Goal: Information Seeking & Learning: Learn about a topic

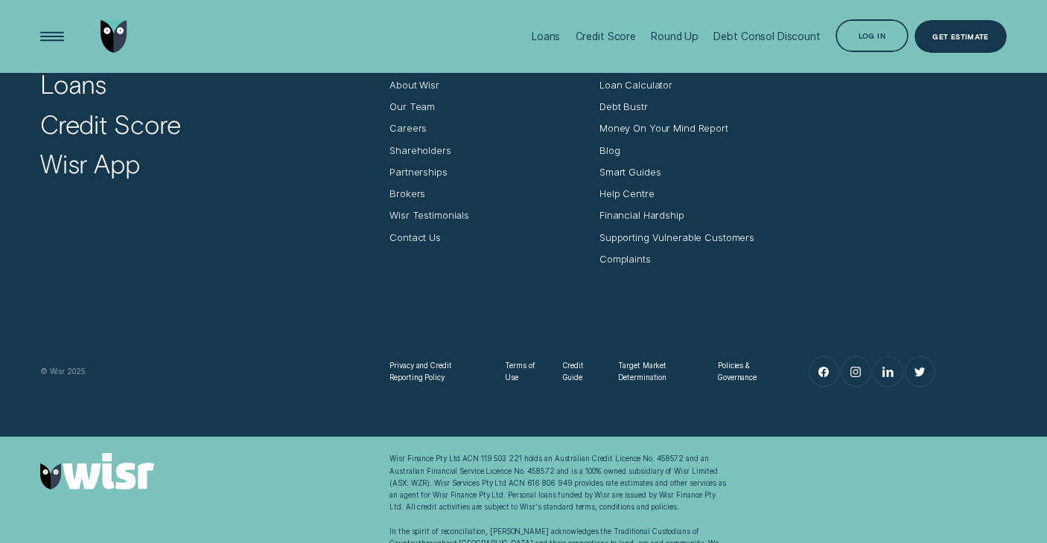
scroll to position [4788, 0]
click at [406, 81] on div "About Wisr" at bounding box center [414, 86] width 50 height 12
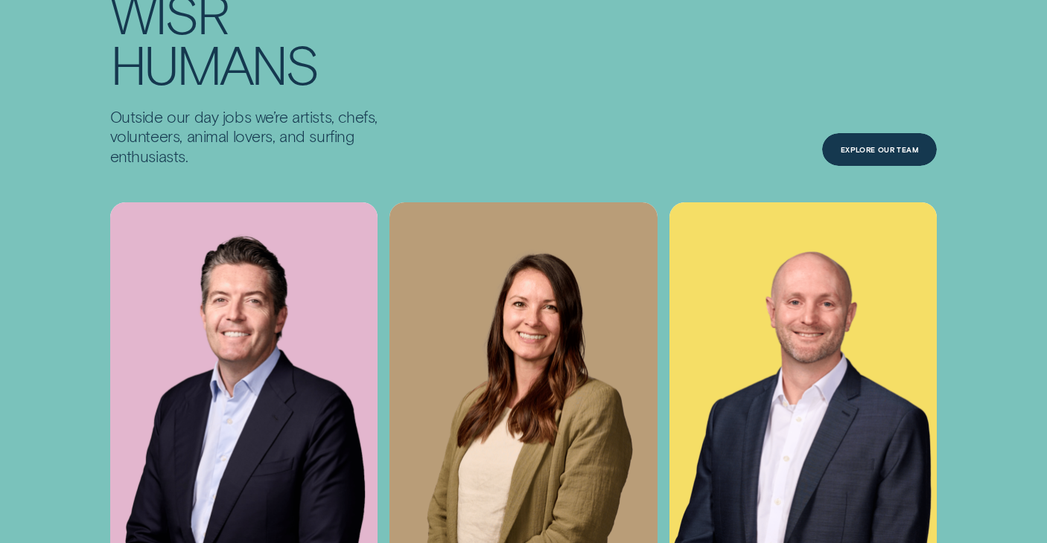
scroll to position [4115, 0]
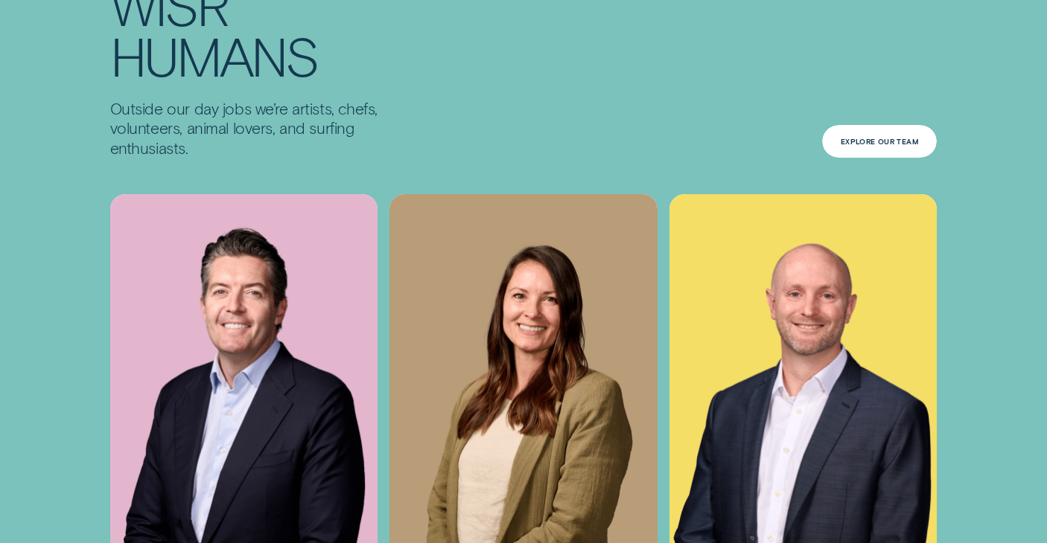
click at [881, 141] on div "Explore Our Team" at bounding box center [880, 141] width 78 height 7
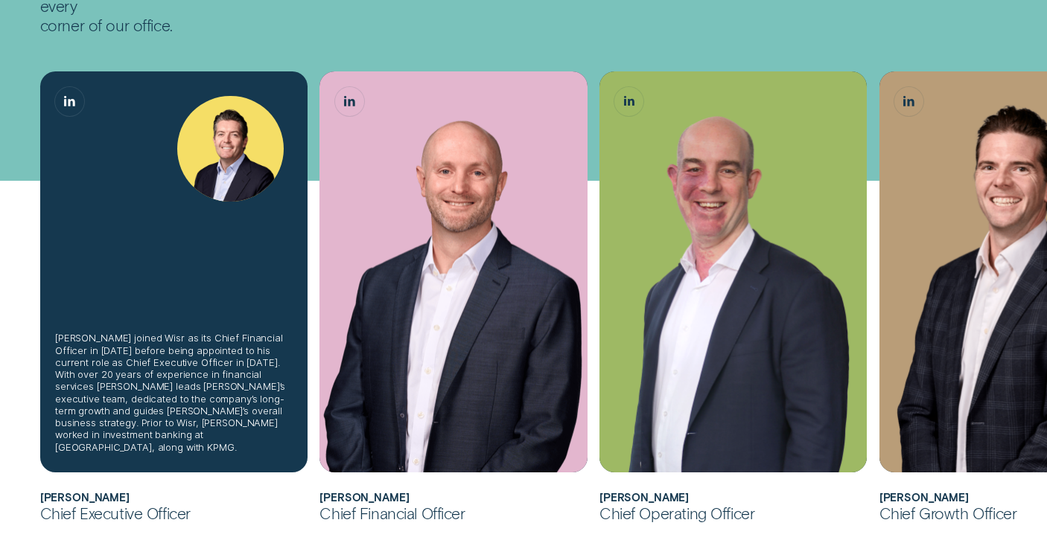
scroll to position [304, 0]
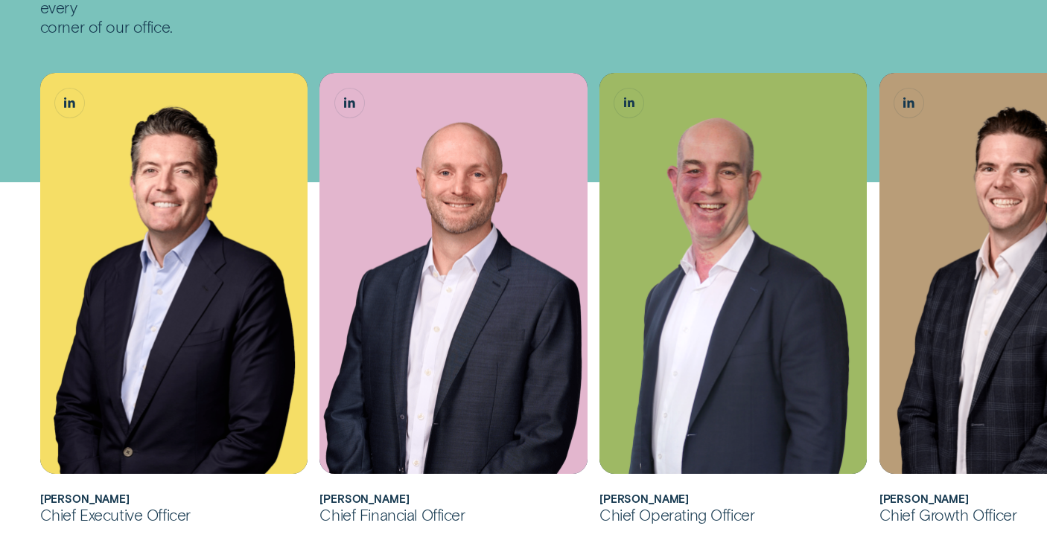
click at [835, 521] on div "Chief Operating Officer" at bounding box center [732, 514] width 267 height 19
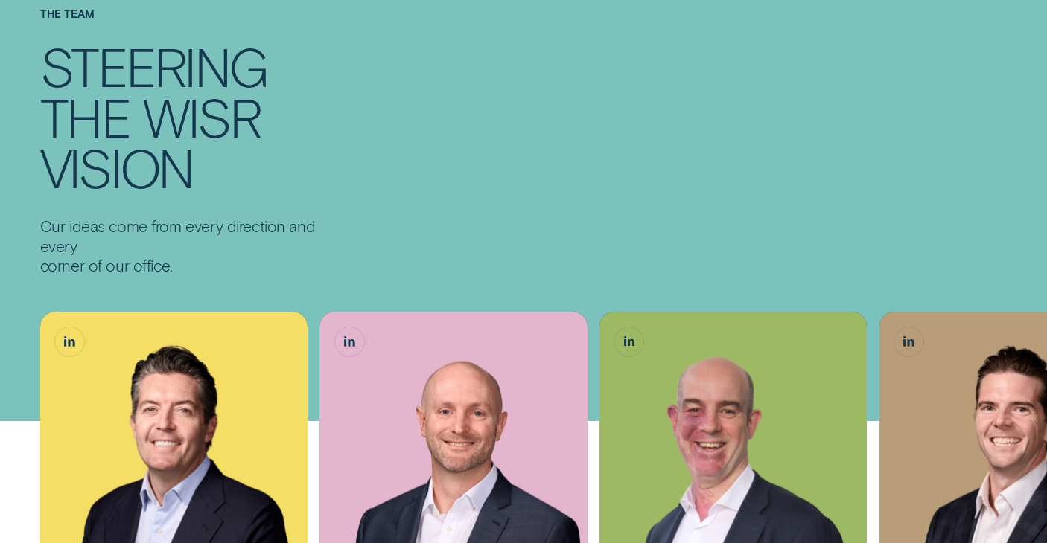
scroll to position [0, 0]
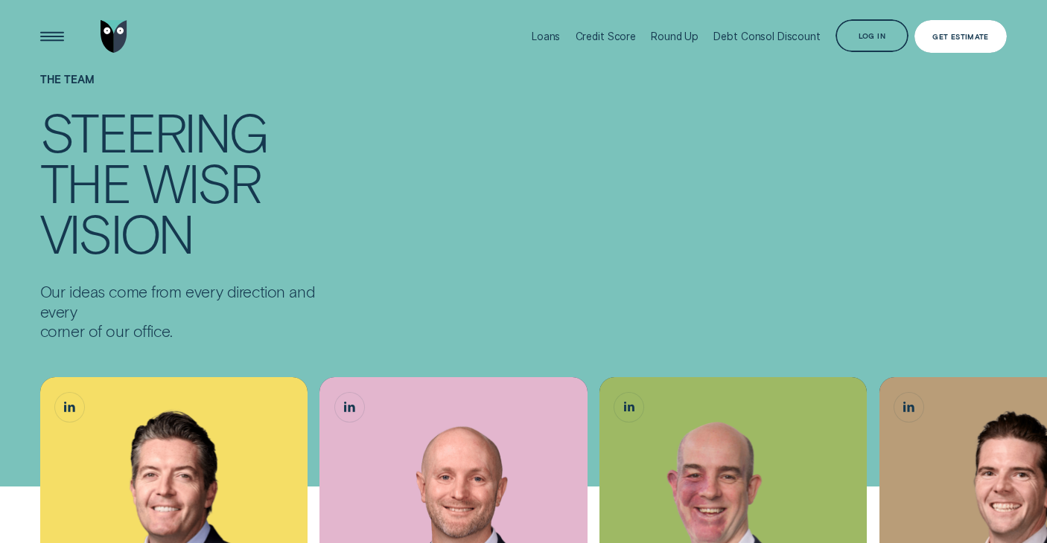
click at [961, 39] on div "Get Estimate" at bounding box center [960, 37] width 57 height 7
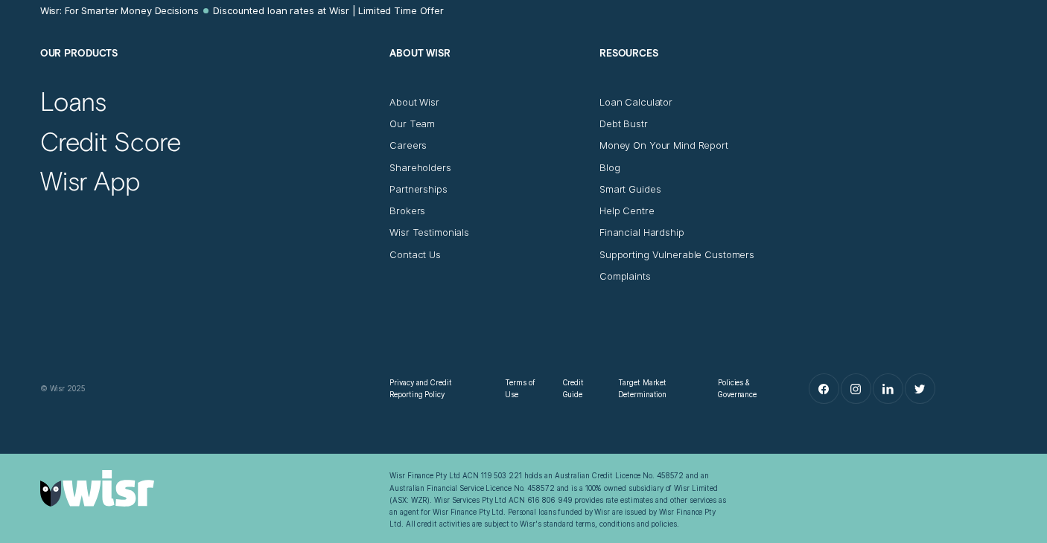
scroll to position [2669, 0]
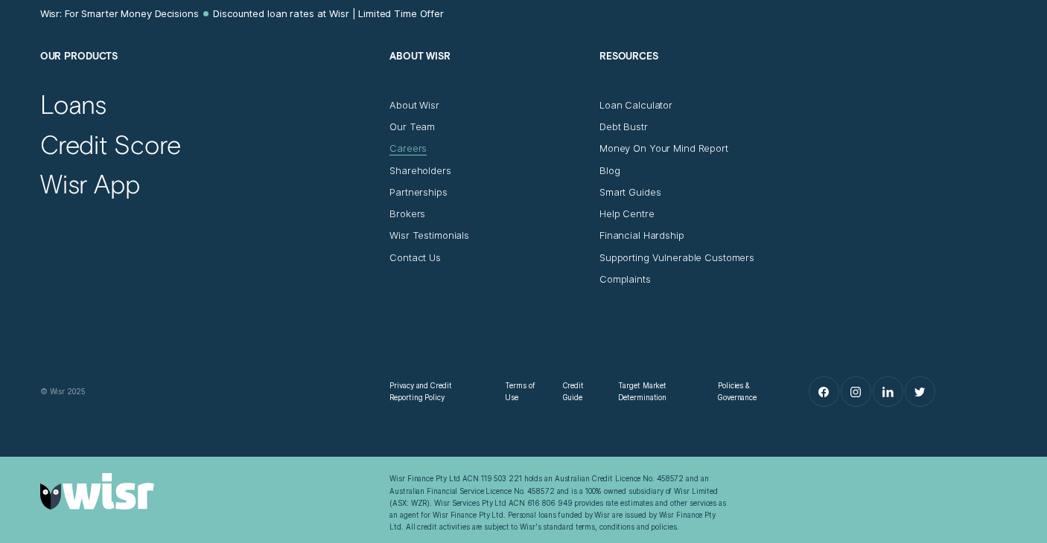
click at [409, 142] on div "Careers" at bounding box center [407, 148] width 37 height 12
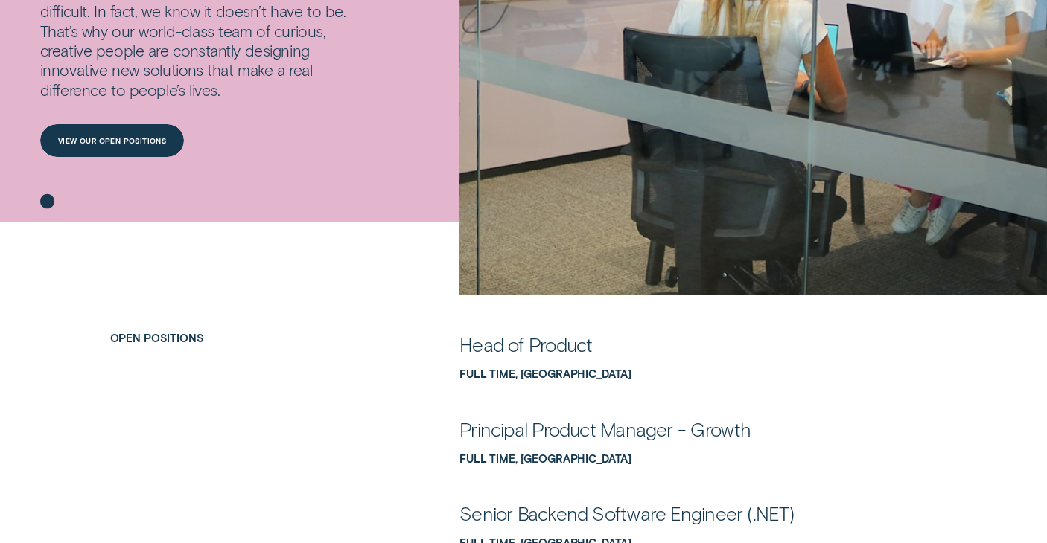
scroll to position [375, 0]
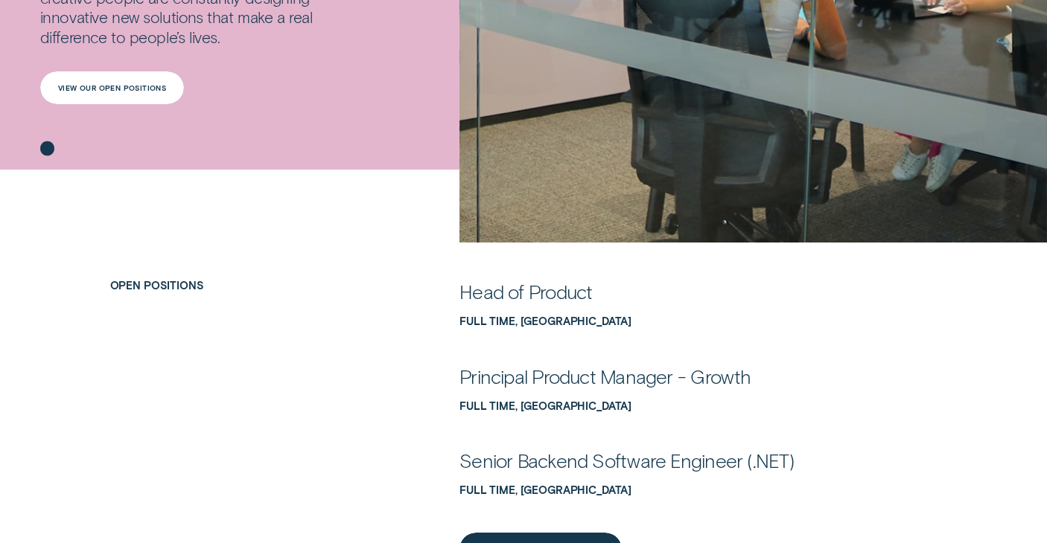
click at [153, 88] on div "View our open positions" at bounding box center [112, 88] width 108 height 7
